Goal: Task Accomplishment & Management: Use online tool/utility

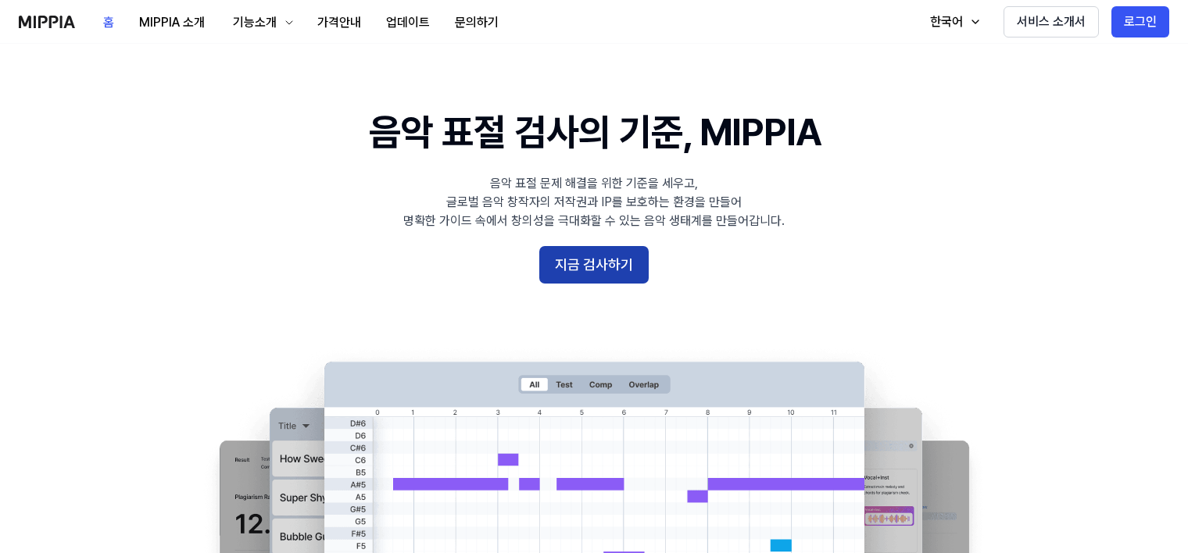
click at [613, 270] on button "지금 검사하기" at bounding box center [593, 265] width 109 height 38
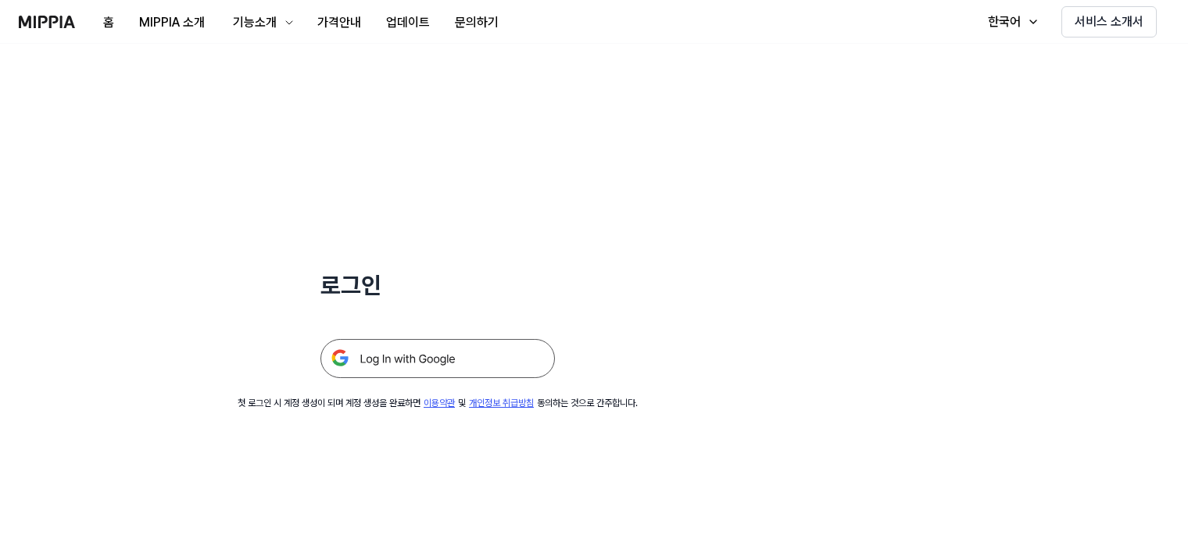
click at [484, 359] on img at bounding box center [437, 358] width 234 height 39
click at [469, 357] on img at bounding box center [437, 358] width 234 height 39
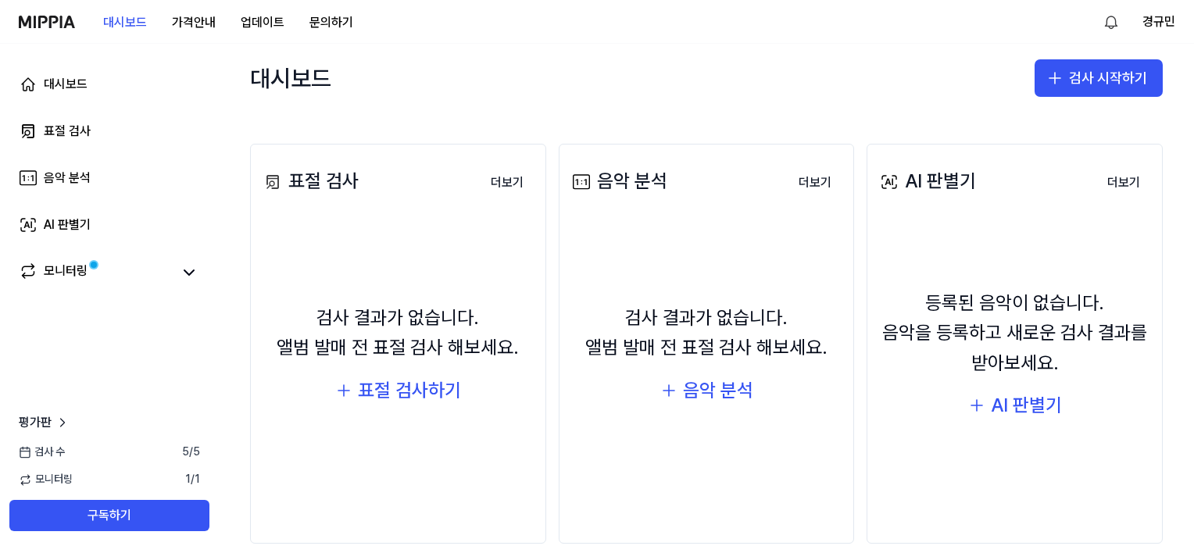
scroll to position [174, 0]
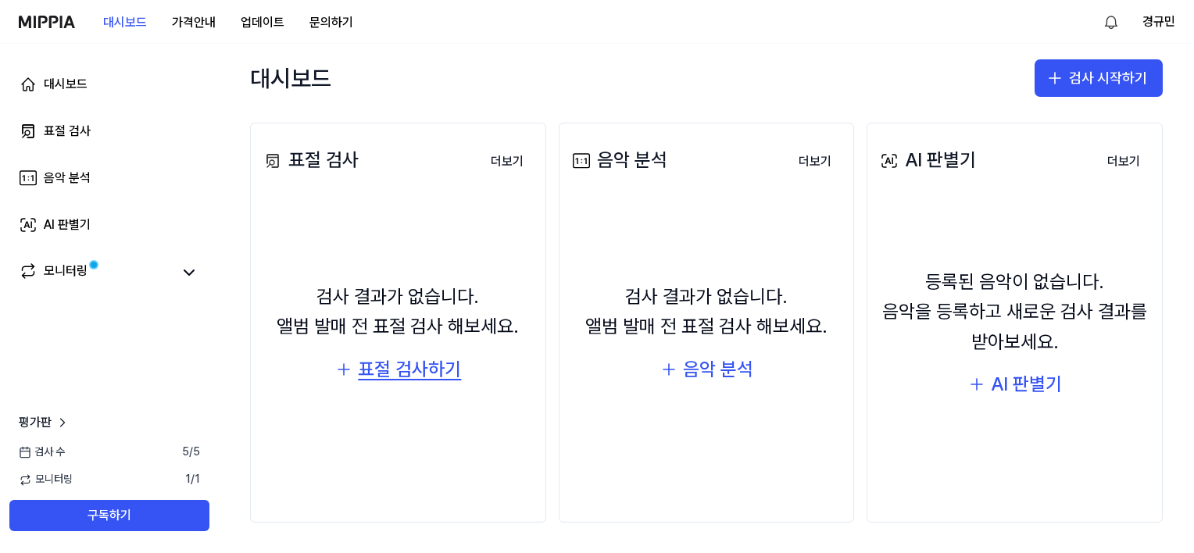
click at [398, 375] on div "표절 검사하기" at bounding box center [409, 370] width 103 height 30
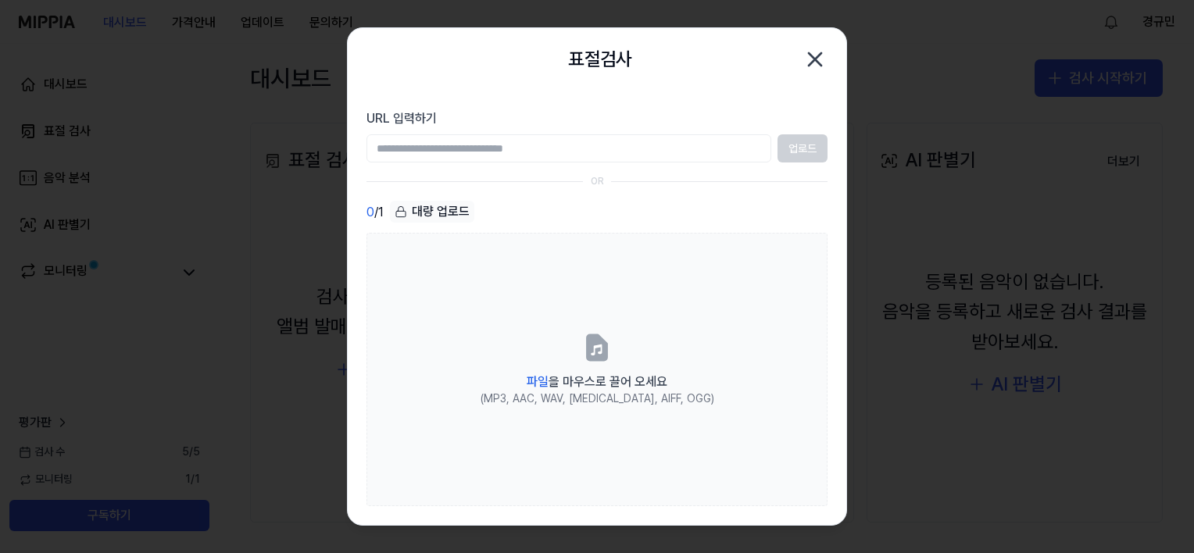
click at [434, 213] on div "대량 업로드" at bounding box center [432, 212] width 84 height 22
click at [460, 145] on input "URL 입력하기" at bounding box center [568, 148] width 405 height 28
drag, startPoint x: 449, startPoint y: 152, endPoint x: 477, endPoint y: 150, distance: 28.2
click at [477, 150] on input "URL 입력하기" at bounding box center [568, 148] width 405 height 28
type input "*"
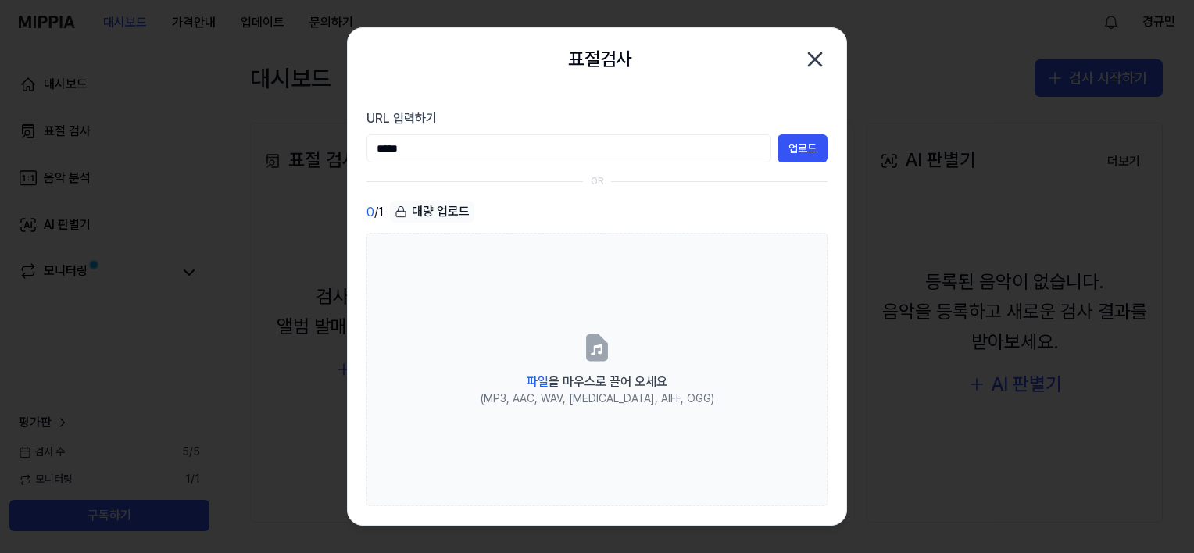
type input "*****"
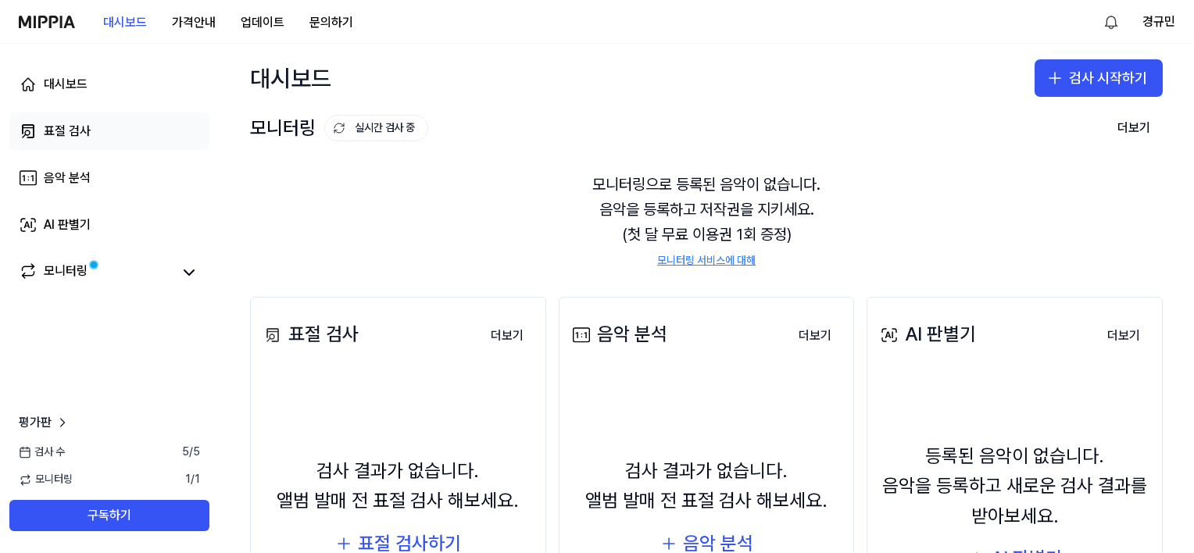
click at [28, 130] on icon at bounding box center [26, 133] width 7 height 7
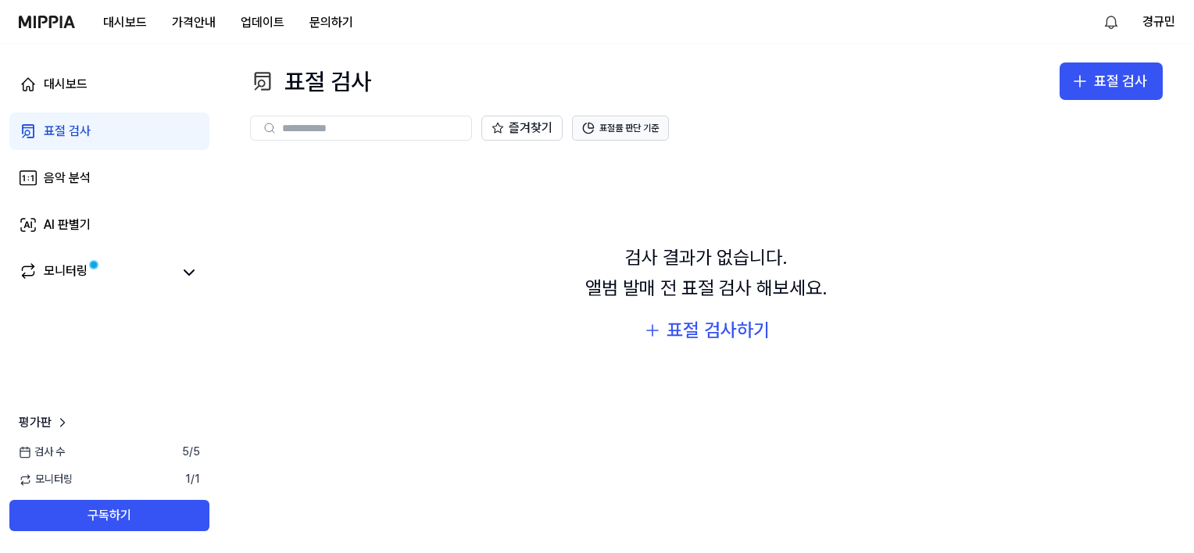
click at [645, 124] on button "표절률 판단 기준" at bounding box center [620, 128] width 97 height 25
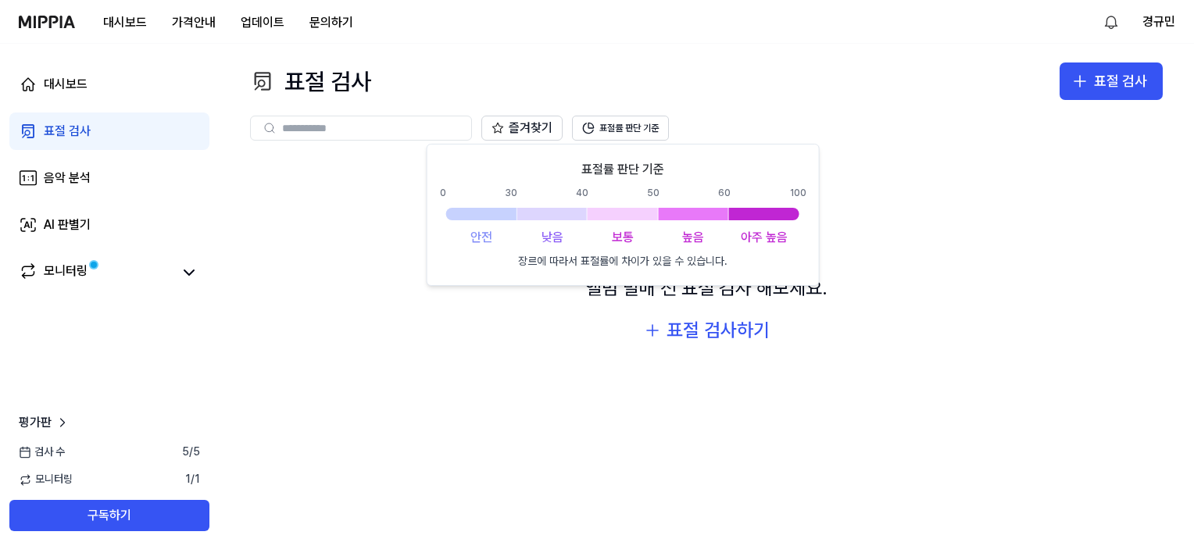
click at [633, 213] on div at bounding box center [623, 214] width 70 height 13
click at [615, 245] on div "보통" at bounding box center [623, 237] width 70 height 19
click at [619, 238] on div "보통" at bounding box center [623, 237] width 70 height 19
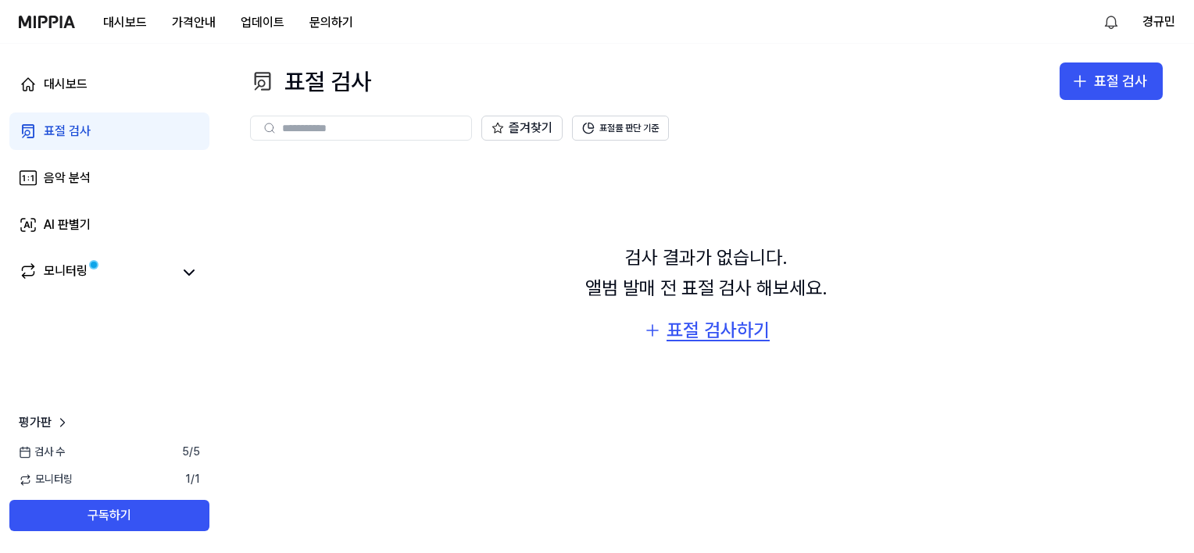
click at [693, 332] on div "표절 검사하기" at bounding box center [717, 331] width 103 height 30
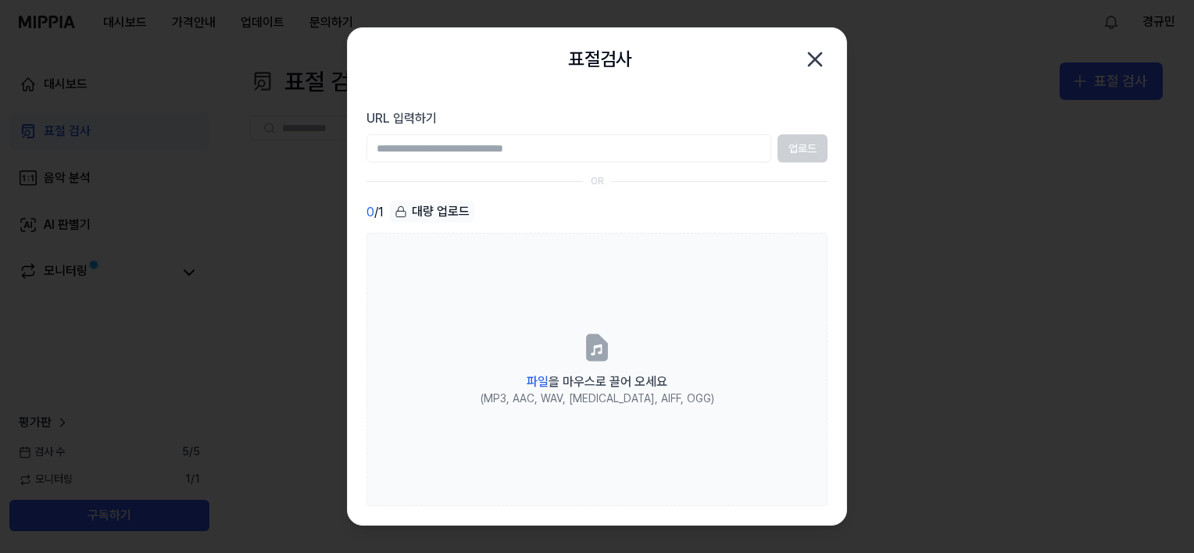
click at [810, 66] on icon "button" at bounding box center [814, 59] width 25 height 25
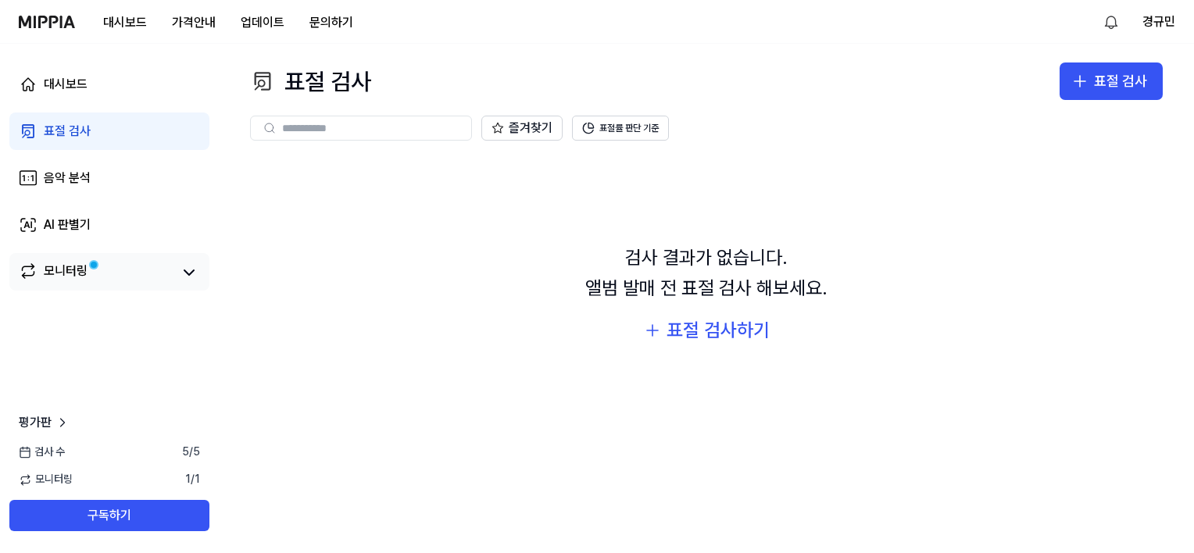
click at [122, 282] on link "모니터링" at bounding box center [95, 273] width 153 height 22
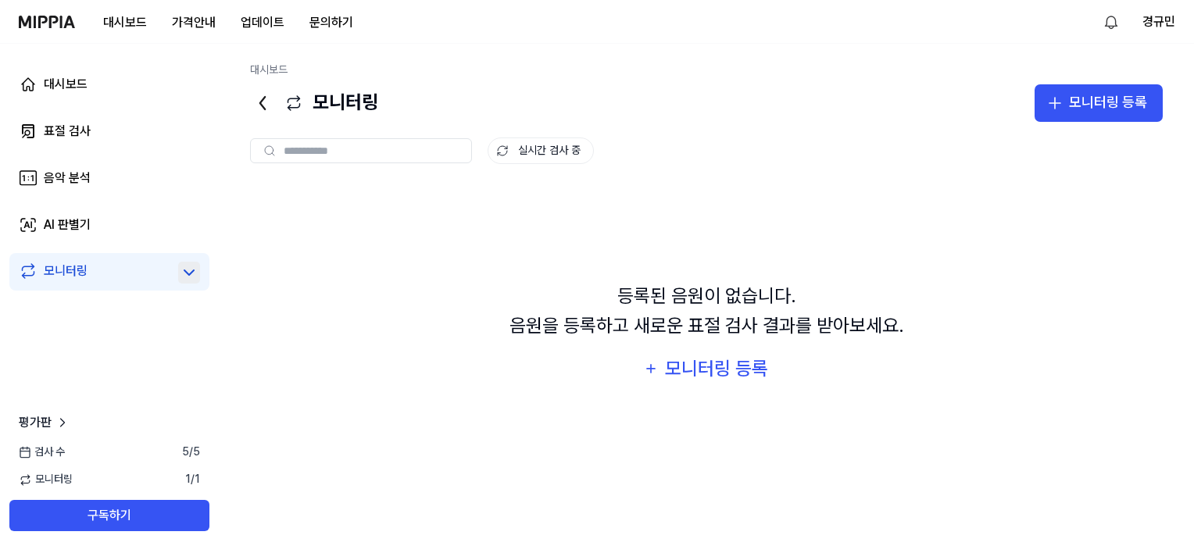
click at [182, 264] on icon at bounding box center [189, 272] width 19 height 19
click at [170, 225] on link "AI 판별기" at bounding box center [109, 225] width 200 height 38
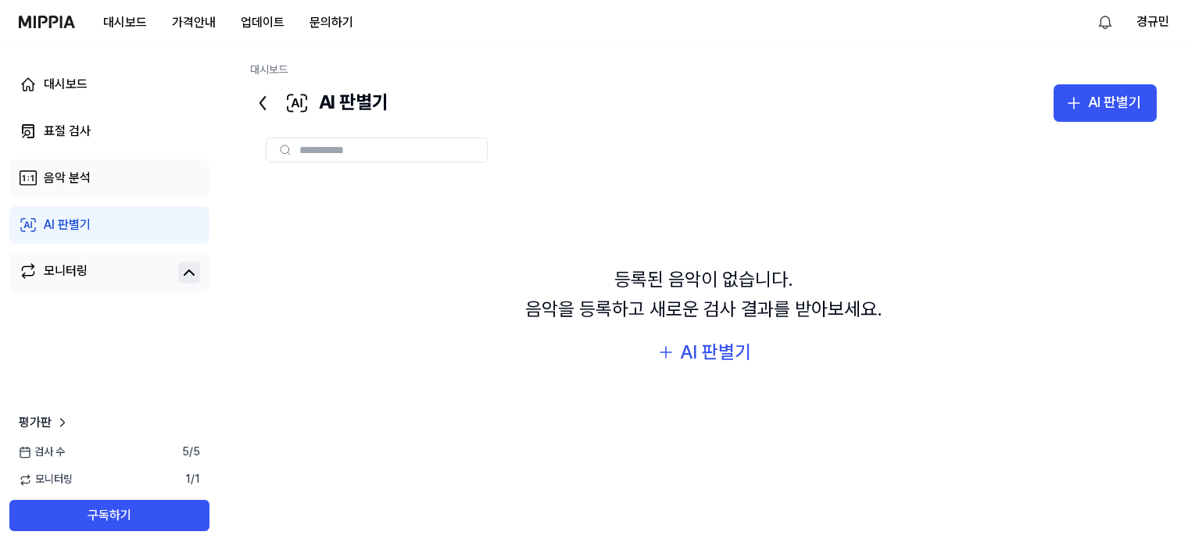
click at [169, 188] on link "음악 분석" at bounding box center [109, 178] width 200 height 38
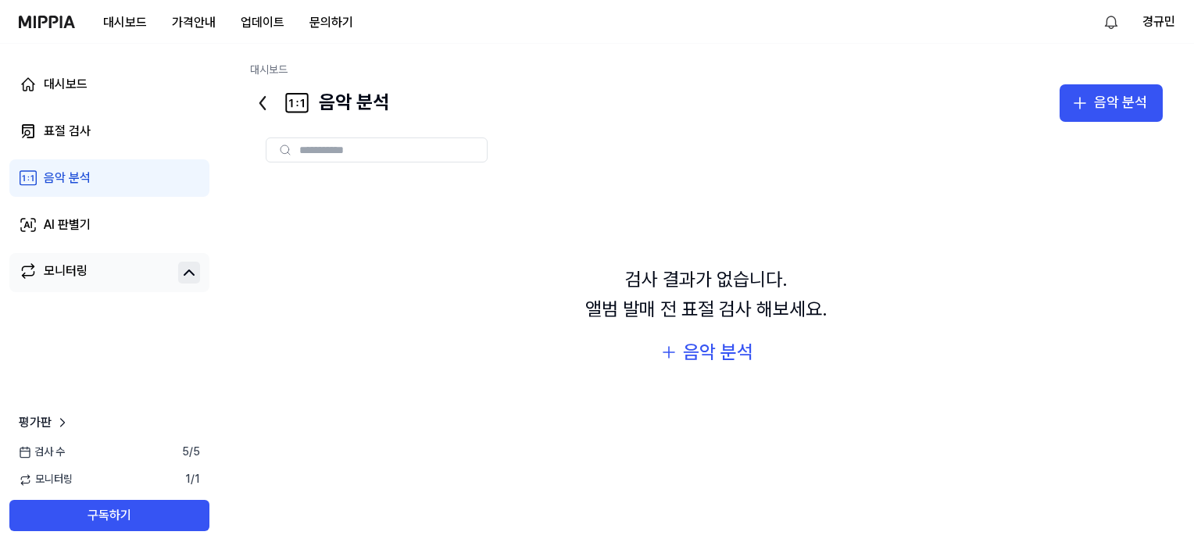
click at [166, 156] on div "대시보드 표절 검사 음악 분석 AI 판별기 모니터링" at bounding box center [109, 179] width 219 height 270
